Goal: Task Accomplishment & Management: Manage account settings

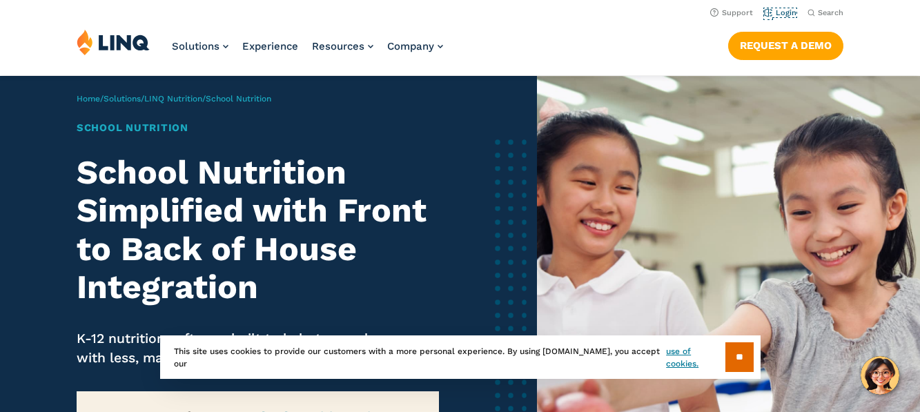
drag, startPoint x: 780, startPoint y: 13, endPoint x: 779, endPoint y: 5, distance: 8.4
click at [781, 13] on link "Login" at bounding box center [780, 12] width 32 height 9
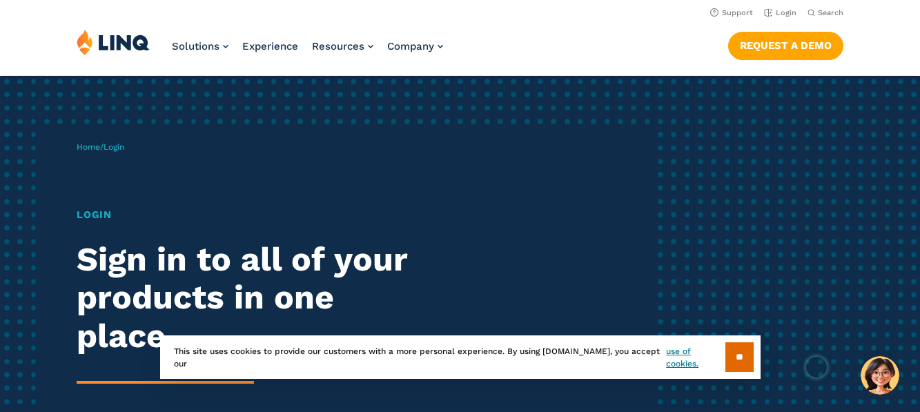
click at [191, 158] on div "Home / Login Login Sign in to all of your products in one place. LINQ brings to…" at bounding box center [364, 313] width 575 height 379
click at [132, 168] on div "Home / Login Login Sign in to all of your products in one place. LINQ brings to…" at bounding box center [364, 313] width 575 height 379
drag, startPoint x: 130, startPoint y: 166, endPoint x: 123, endPoint y: 178, distance: 13.3
click at [130, 166] on div "Home / Login Login Sign in to all of your products in one place. LINQ brings to…" at bounding box center [364, 313] width 575 height 379
click at [106, 215] on h1 "Login" at bounding box center [254, 214] width 355 height 15
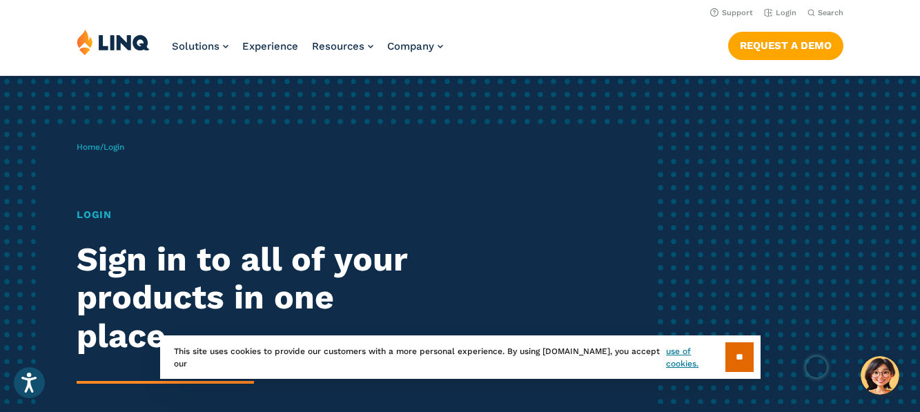
drag, startPoint x: 102, startPoint y: 170, endPoint x: 88, endPoint y: 172, distance: 13.9
click at [101, 170] on div "Home / Login Login Sign in to all of your products in one place. LINQ brings to…" at bounding box center [364, 313] width 575 height 379
click at [86, 172] on div "Home / Login Login Sign in to all of your products in one place. LINQ brings to…" at bounding box center [364, 313] width 575 height 379
click at [85, 172] on div "Home / Login Login Sign in to all of your products in one place. LINQ brings to…" at bounding box center [364, 313] width 575 height 379
